Goal: Task Accomplishment & Management: Use online tool/utility

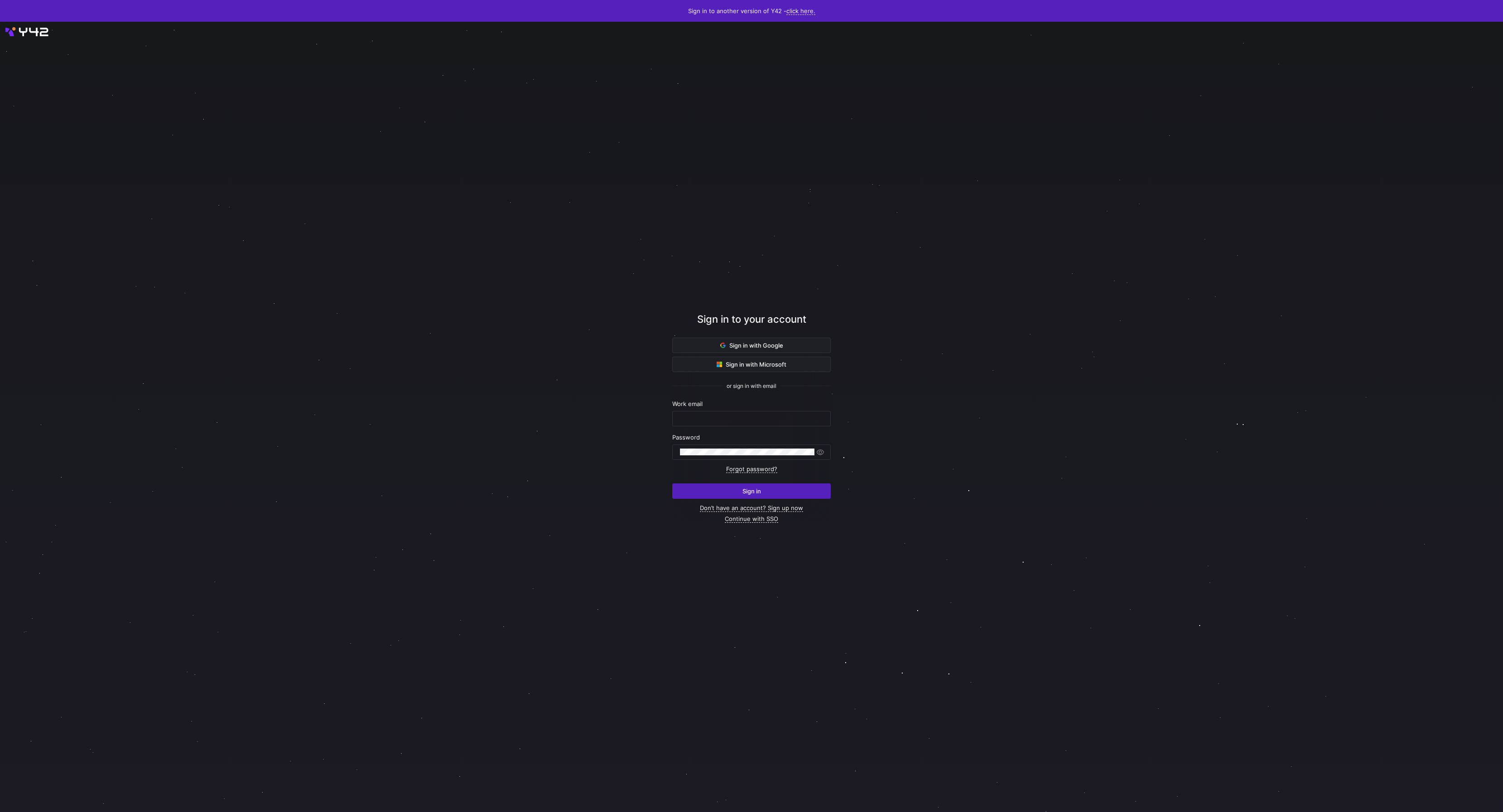
click at [291, 123] on div at bounding box center [752, 417] width 1353 height 711
click at [753, 418] on input "text" at bounding box center [752, 418] width 143 height 7
click at [606, 426] on div at bounding box center [752, 417] width 1353 height 711
click at [743, 415] on input "text" at bounding box center [752, 418] width 143 height 7
click at [1053, 389] on div at bounding box center [752, 417] width 1353 height 711
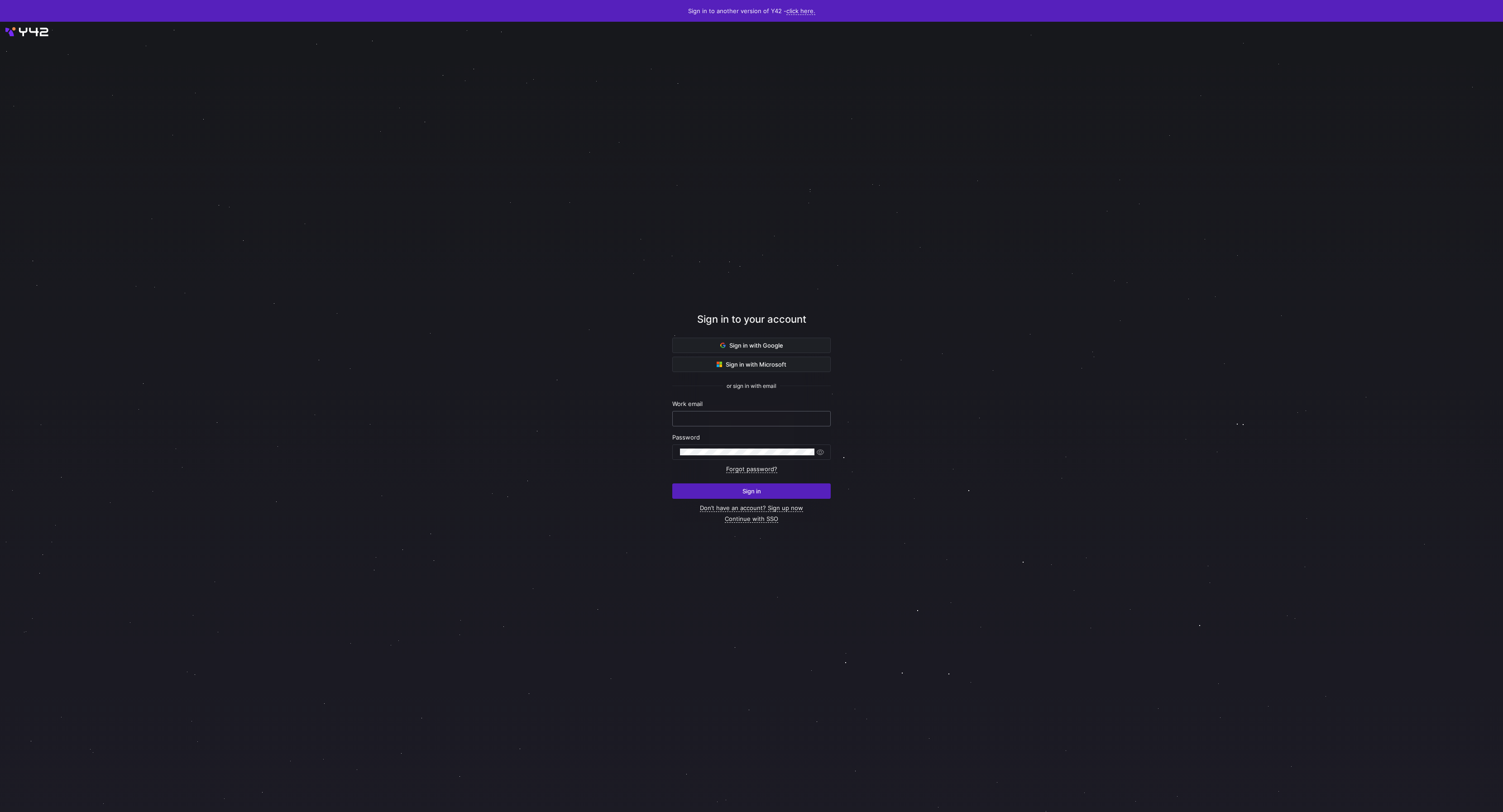
click at [777, 423] on div at bounding box center [752, 418] width 143 height 15
click at [778, 419] on input "text" at bounding box center [752, 418] width 143 height 7
type input "daniel@stackintegrated.com"
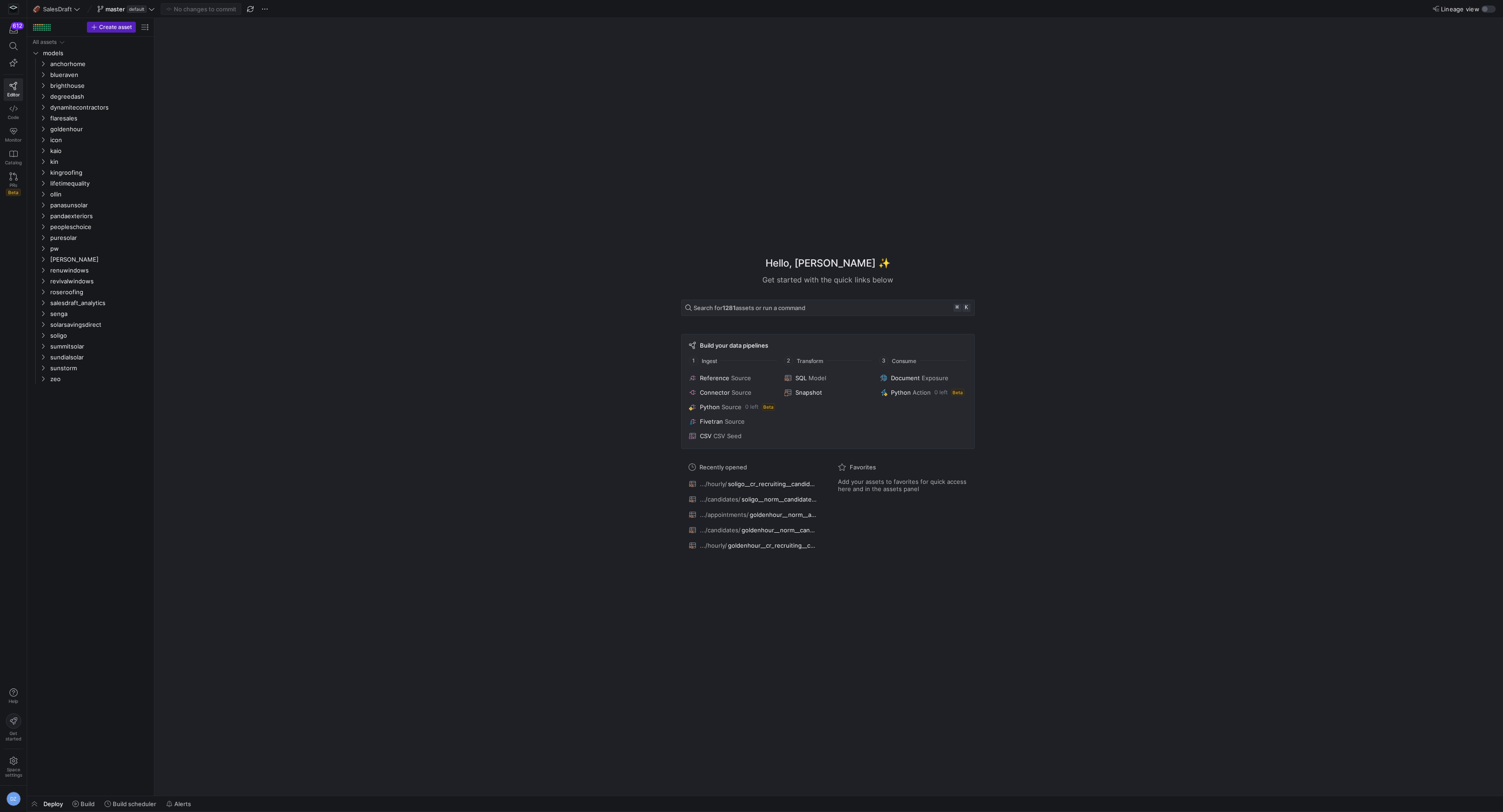
click at [482, 256] on div "Hello, [PERSON_NAME] ✨ Get started with the quick links below Search for 1281 a…" at bounding box center [828, 407] width 1340 height 777
click at [351, 314] on div "Hello, [PERSON_NAME] ✨ Get started with the quick links below Search for 1281 a…" at bounding box center [828, 407] width 1340 height 777
click at [378, 314] on div "Hello, [PERSON_NAME] ✨ Get started with the quick links below Search for 1281 a…" at bounding box center [828, 407] width 1340 height 777
click at [378, 313] on div "Hello, [PERSON_NAME] ✨ Get started with the quick links below Search for 1281 a…" at bounding box center [828, 407] width 1340 height 777
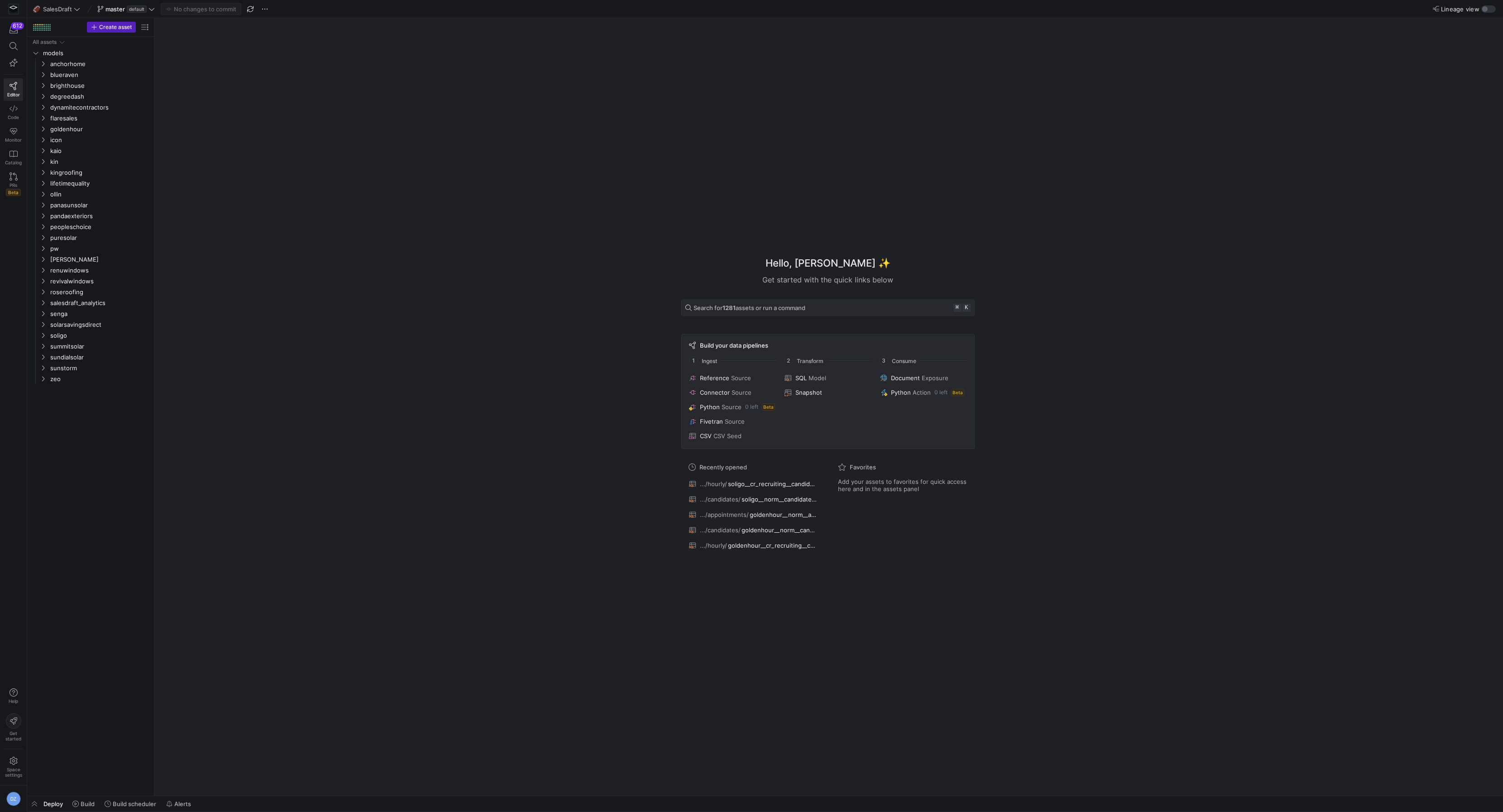
click at [473, 588] on div "Hello, [PERSON_NAME] ✨ Get started with the quick links below Search for 1281 a…" at bounding box center [828, 407] width 1340 height 777
